Goal: Check status: Check status

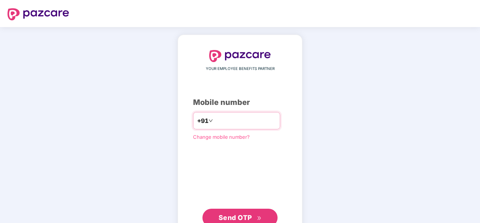
click at [231, 123] on input "number" at bounding box center [246, 121] width 62 height 12
click at [220, 121] on input "number" at bounding box center [246, 121] width 62 height 12
type input "**********"
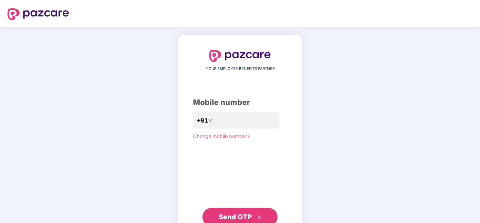
click at [251, 215] on span "Send OTP" at bounding box center [235, 217] width 33 height 8
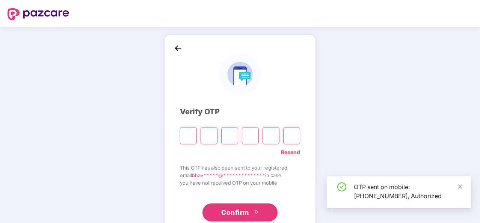
scroll to position [22, 0]
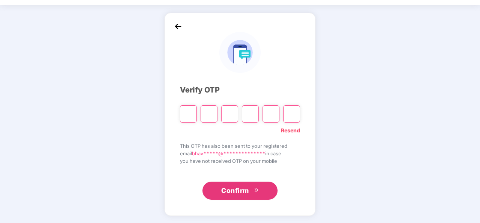
type input "*"
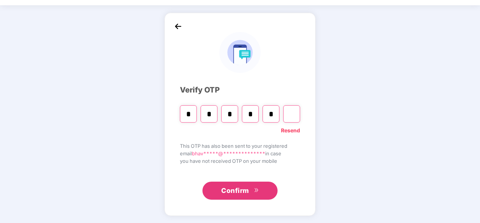
type input "*"
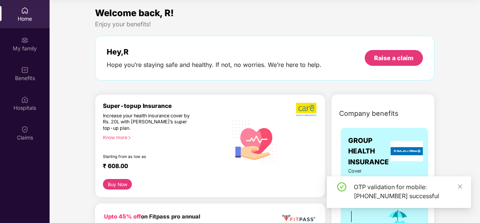
scroll to position [0, 0]
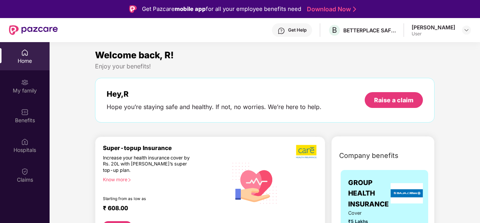
click at [117, 114] on div "Hey, [PERSON_NAME] you’re staying safe and healthy. If not, no worries. We’re h…" at bounding box center [265, 100] width 340 height 45
click at [32, 85] on div "My family" at bounding box center [25, 86] width 50 height 28
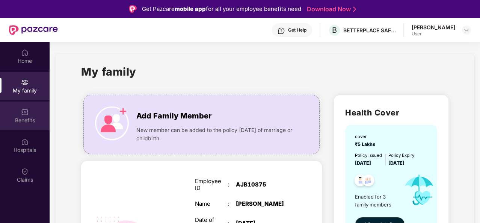
click at [27, 109] on img at bounding box center [25, 112] width 8 height 8
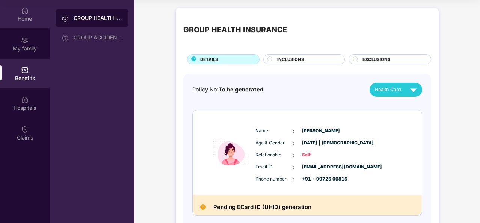
click at [20, 18] on div "Home" at bounding box center [25, 19] width 50 height 8
